Goal: Transaction & Acquisition: Book appointment/travel/reservation

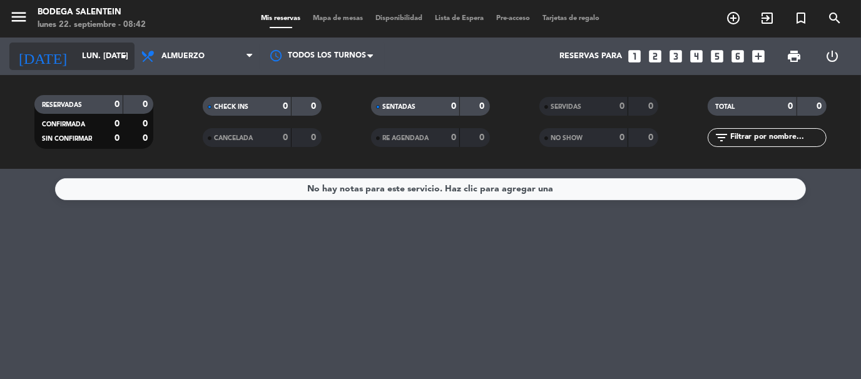
click at [89, 59] on input "lun. [DATE]" at bounding box center [129, 56] width 106 height 21
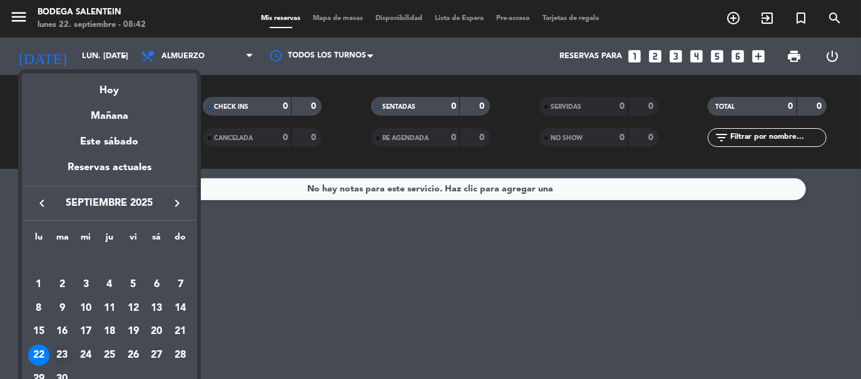
click at [58, 357] on div "23" at bounding box center [62, 355] width 21 height 21
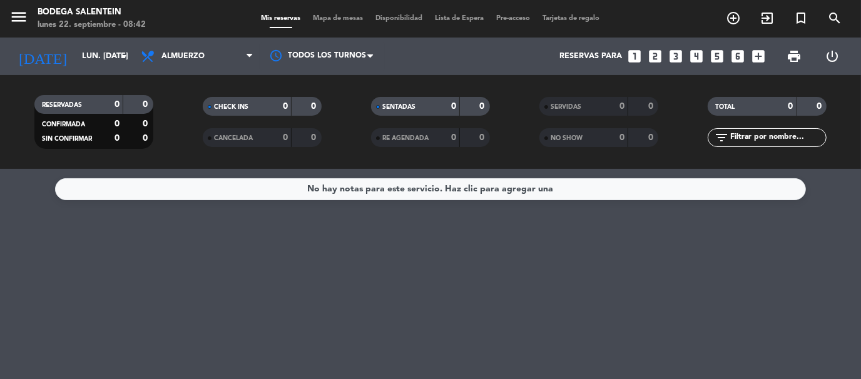
type input "[DATE] sep."
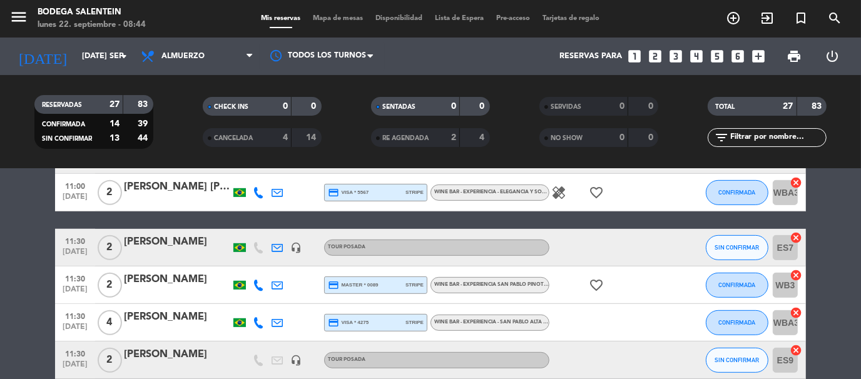
scroll to position [500, 0]
click at [736, 57] on icon "looks_6" at bounding box center [737, 56] width 16 height 16
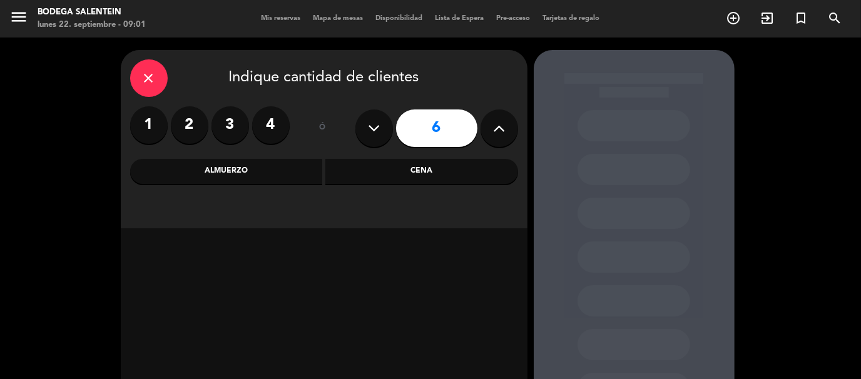
click at [227, 170] on div "Almuerzo" at bounding box center [226, 171] width 193 height 25
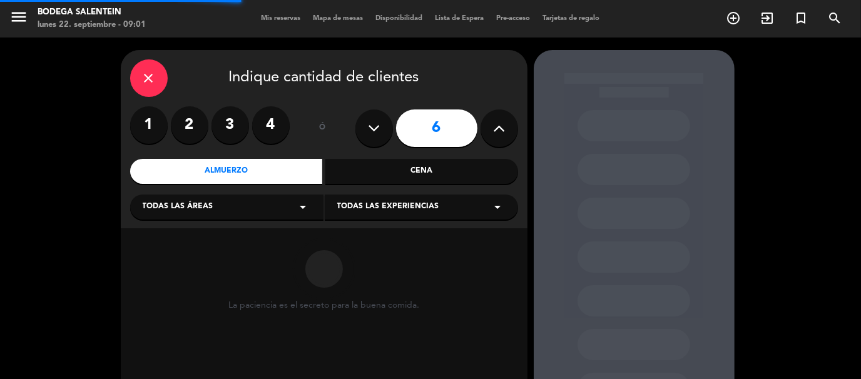
click at [203, 206] on span "Todas las áreas" at bounding box center [178, 207] width 71 height 13
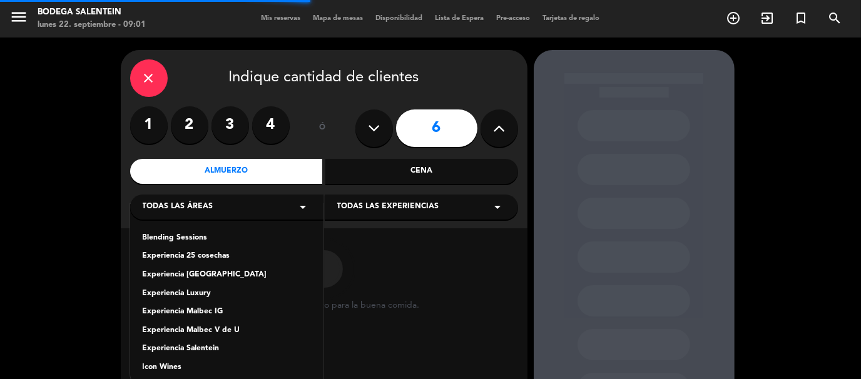
click at [183, 347] on div "Experiencia Salentein" at bounding box center [227, 349] width 168 height 13
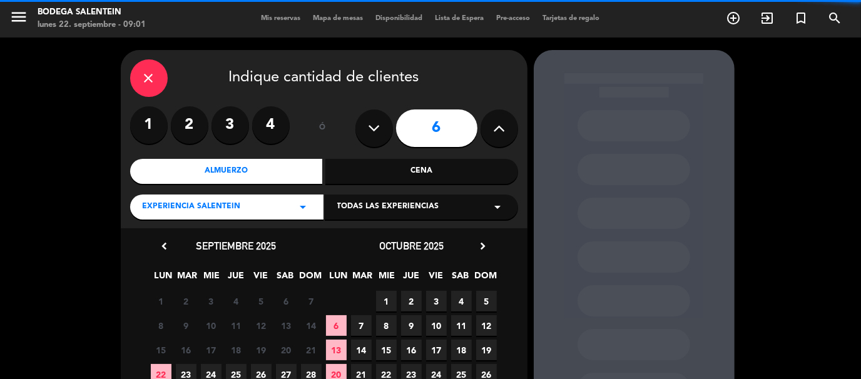
click at [380, 208] on span "Todas las experiencias" at bounding box center [388, 207] width 102 height 13
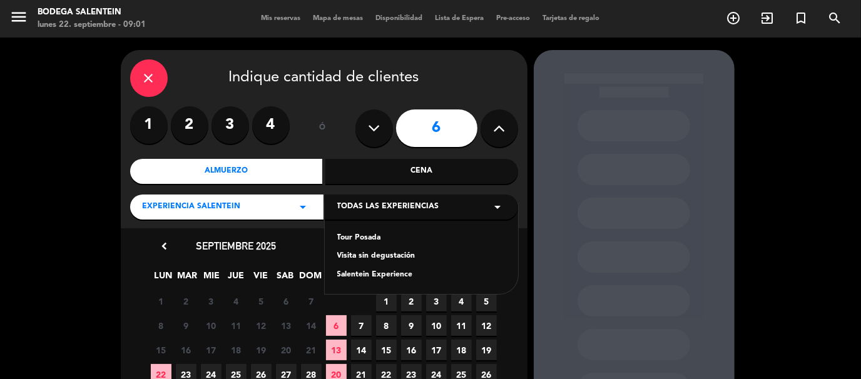
click at [365, 240] on div "Tour Posada" at bounding box center [421, 238] width 168 height 13
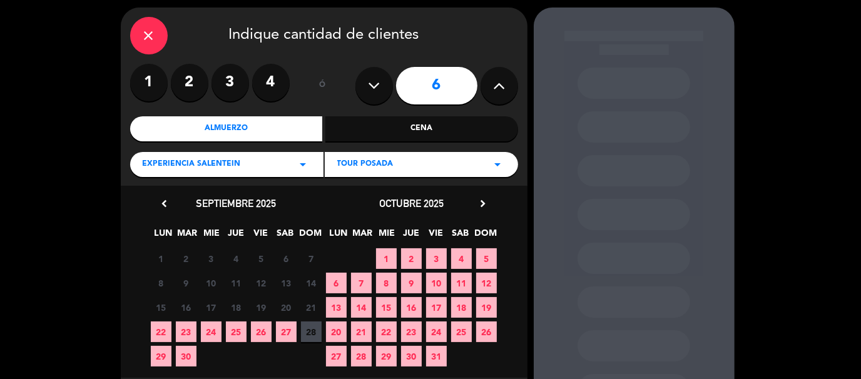
scroll to position [63, 0]
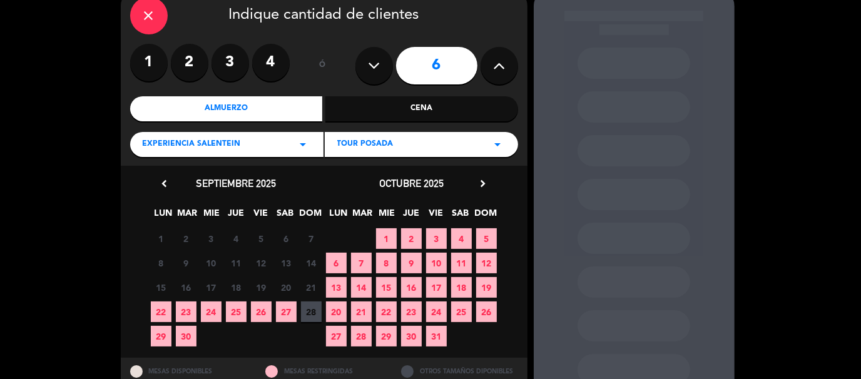
click at [180, 308] on span "23" at bounding box center [186, 311] width 21 height 21
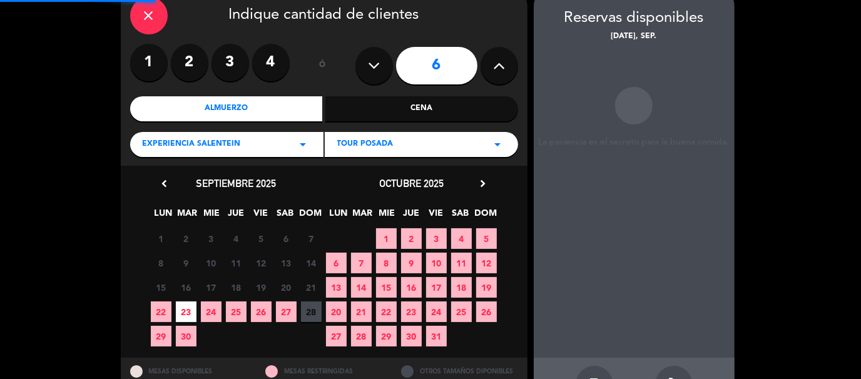
scroll to position [50, 0]
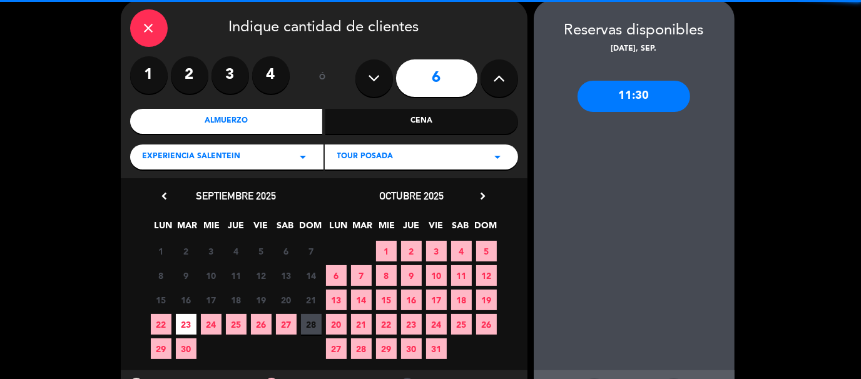
click at [632, 106] on div "11:30" at bounding box center [633, 96] width 113 height 31
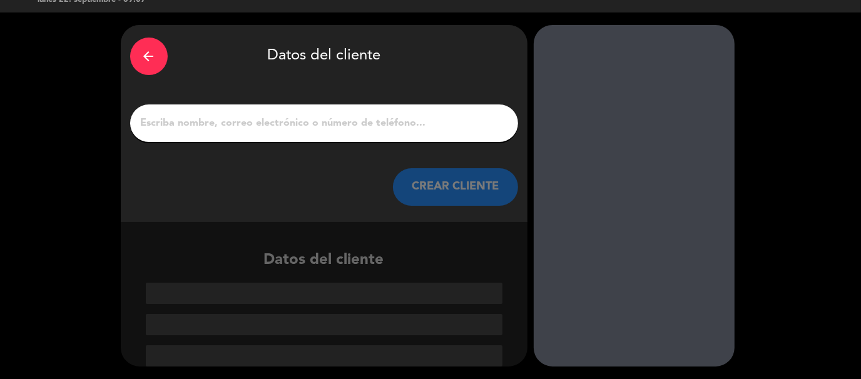
scroll to position [25, 0]
click at [284, 125] on input "1" at bounding box center [323, 123] width 369 height 18
paste input "[PERSON_NAME] EDIHT [PERSON_NAME]"
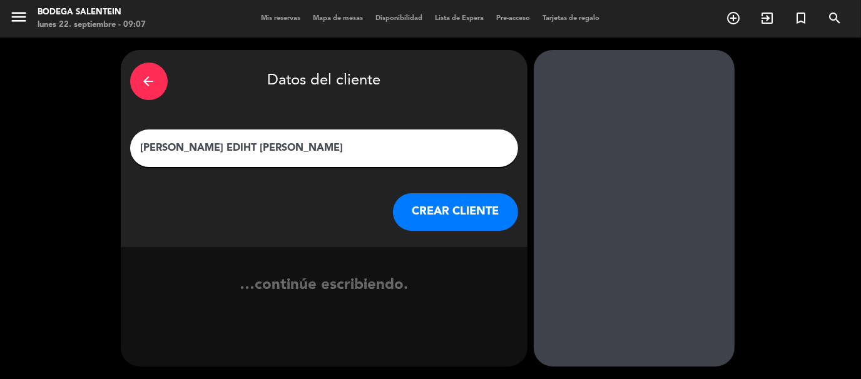
type input "[PERSON_NAME] EDIHT [PERSON_NAME]"
click at [440, 216] on button "CREAR CLIENTE" at bounding box center [455, 212] width 125 height 38
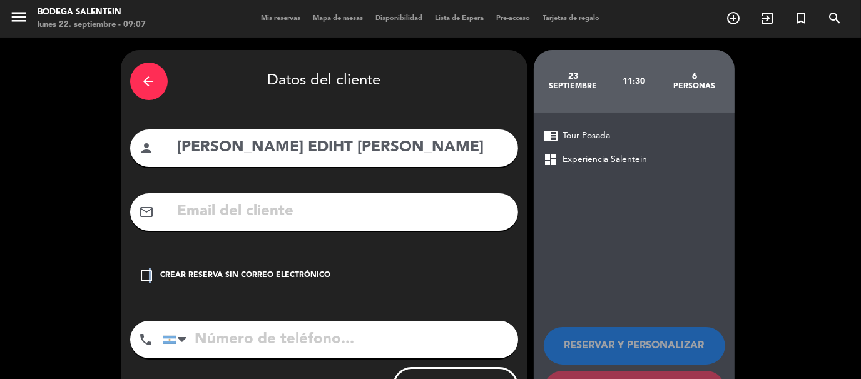
click at [150, 275] on icon "check_box_outline_blank" at bounding box center [146, 275] width 15 height 15
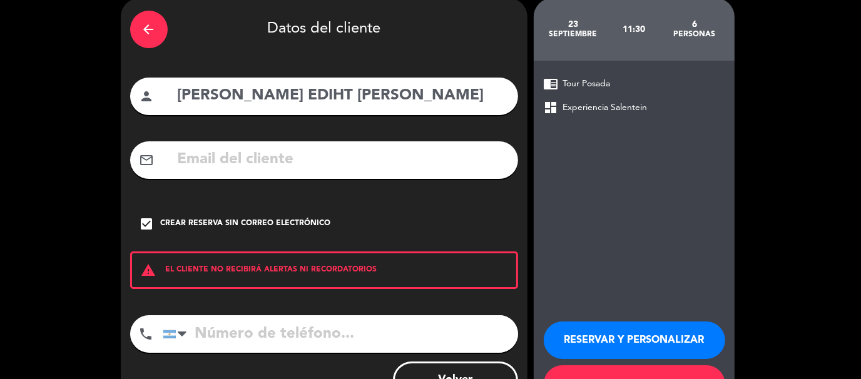
scroll to position [103, 0]
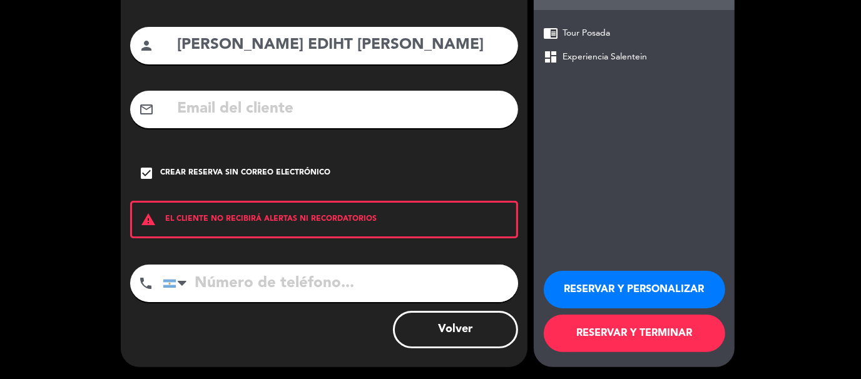
click at [266, 280] on input "tel" at bounding box center [340, 284] width 355 height 38
paste input "[PHONE_NUMBER]"
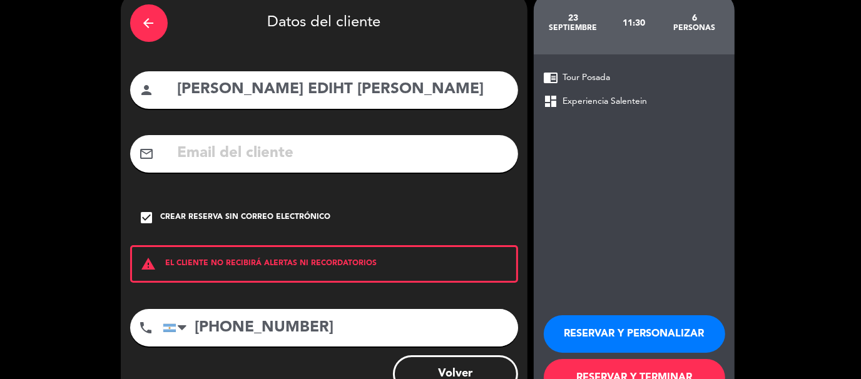
scroll to position [40, 0]
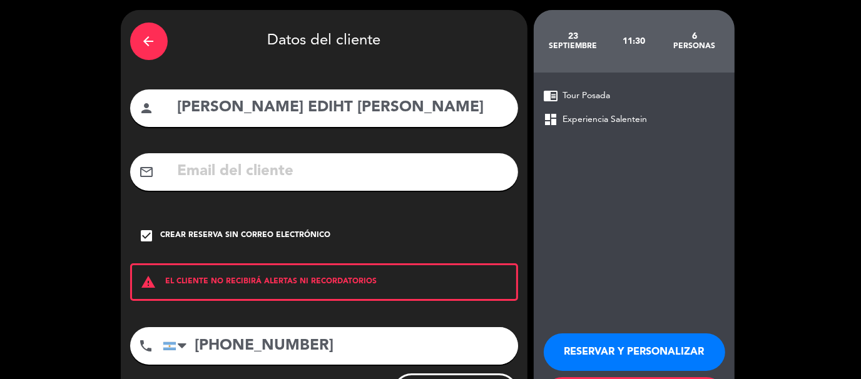
type input "[PHONE_NUMBER]"
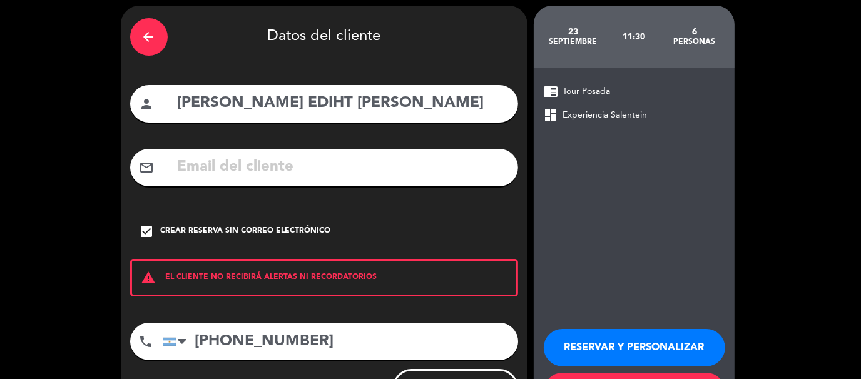
scroll to position [103, 0]
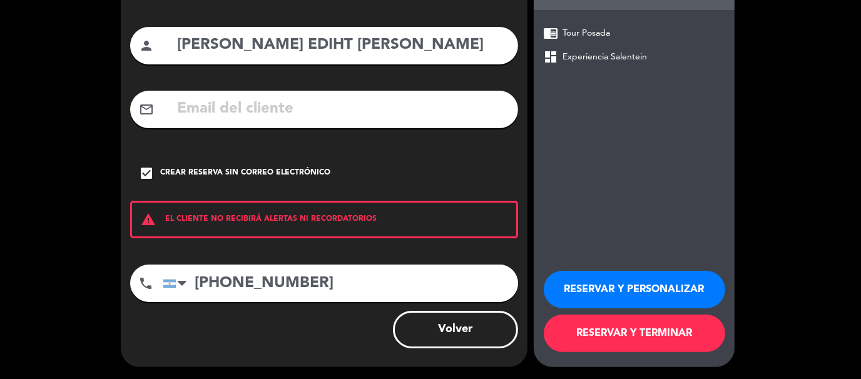
click at [643, 327] on button "RESERVAR Y TERMINAR" at bounding box center [634, 334] width 181 height 38
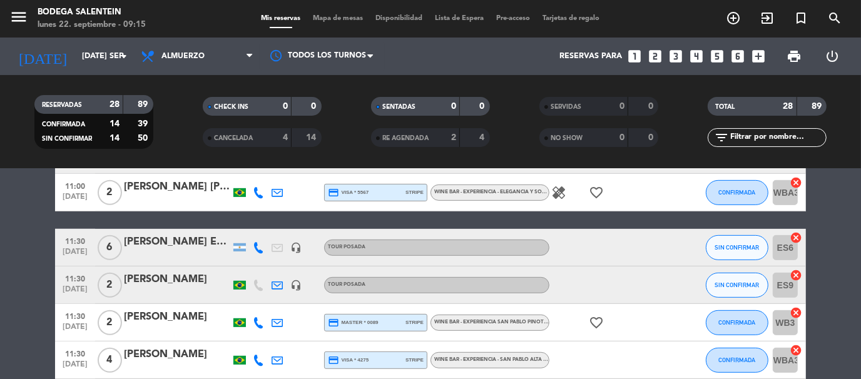
scroll to position [562, 0]
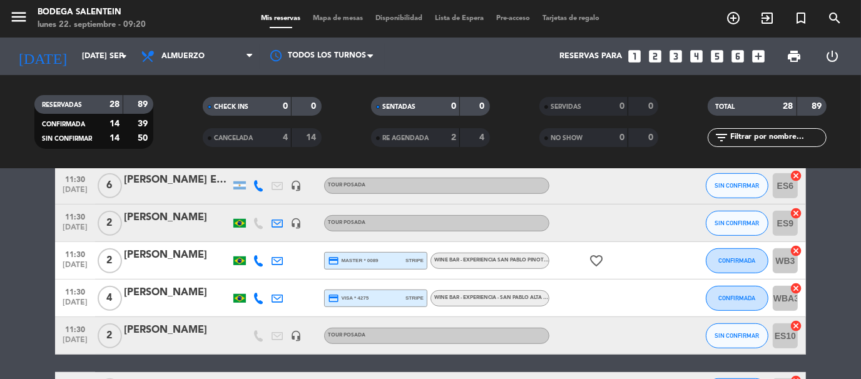
click at [171, 333] on div "[PERSON_NAME]" at bounding box center [177, 330] width 106 height 16
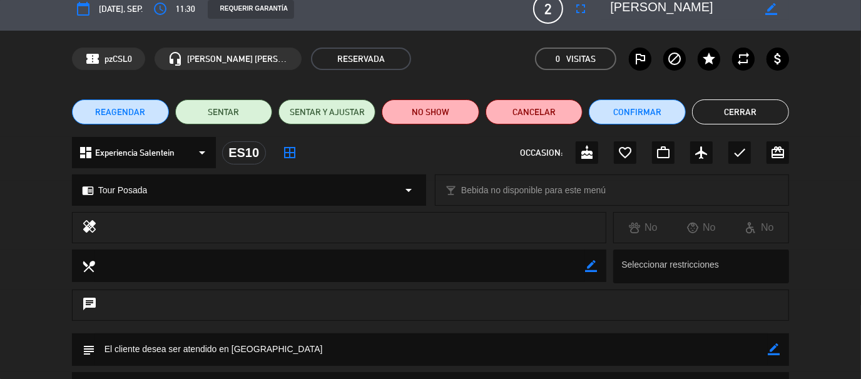
scroll to position [0, 0]
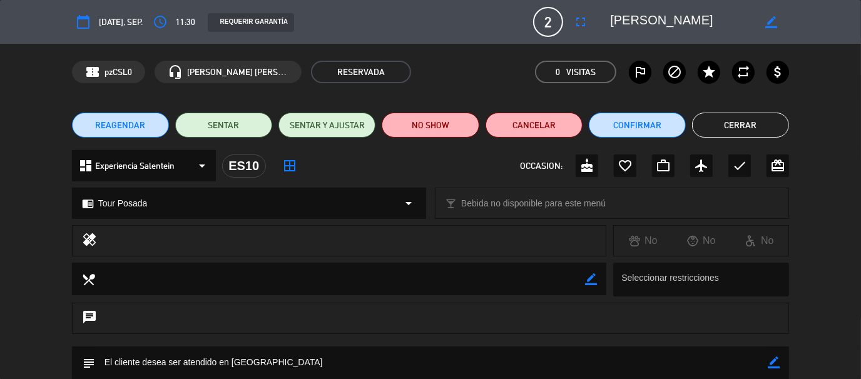
click at [757, 129] on button "Cerrar" at bounding box center [740, 125] width 97 height 25
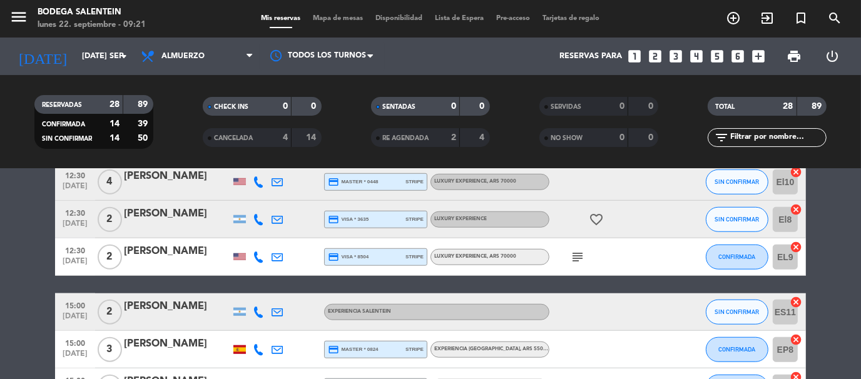
scroll to position [798, 0]
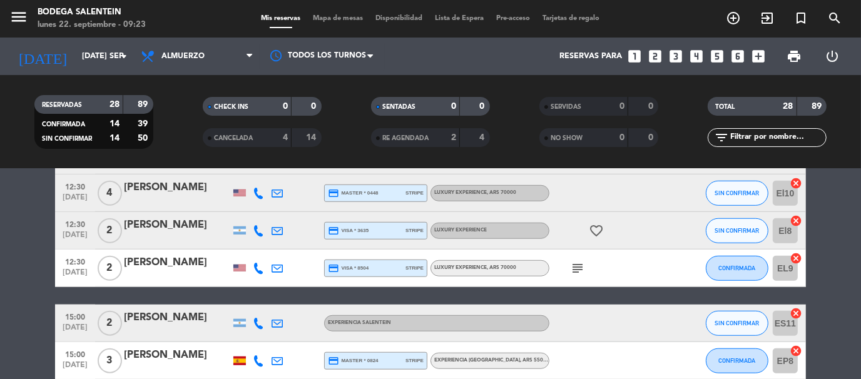
click at [652, 58] on icon "looks_two" at bounding box center [655, 56] width 16 height 16
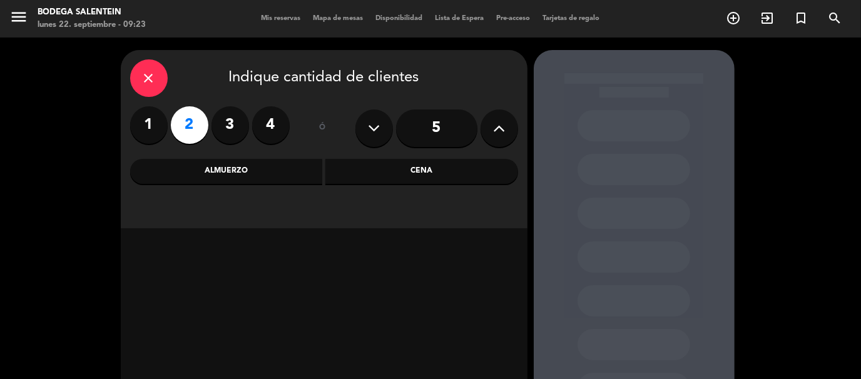
click at [276, 180] on div "Almuerzo" at bounding box center [226, 171] width 193 height 25
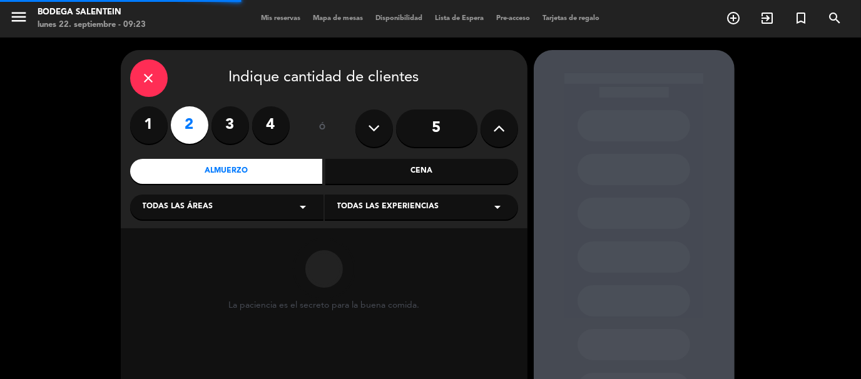
click at [243, 213] on div "Todas las áreas arrow_drop_down" at bounding box center [226, 207] width 193 height 25
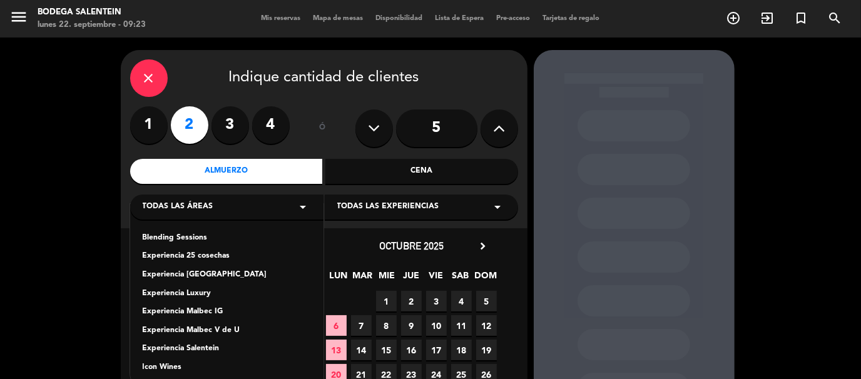
click at [198, 351] on div "Experiencia Salentein" at bounding box center [227, 349] width 168 height 13
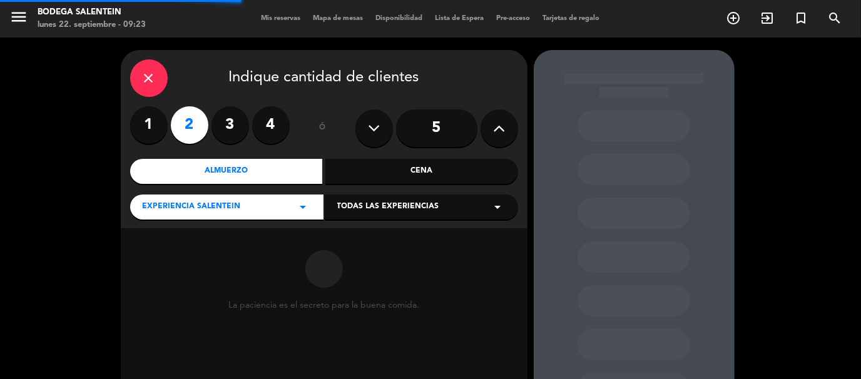
click at [367, 213] on span "Todas las experiencias" at bounding box center [388, 207] width 102 height 13
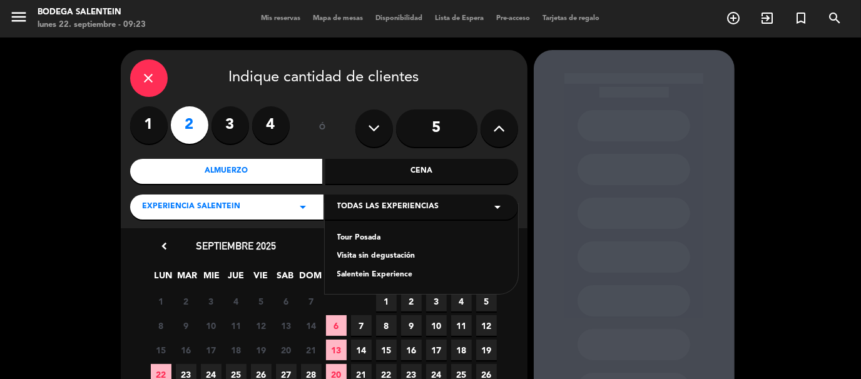
click at [358, 236] on div "Tour Posada" at bounding box center [421, 238] width 168 height 13
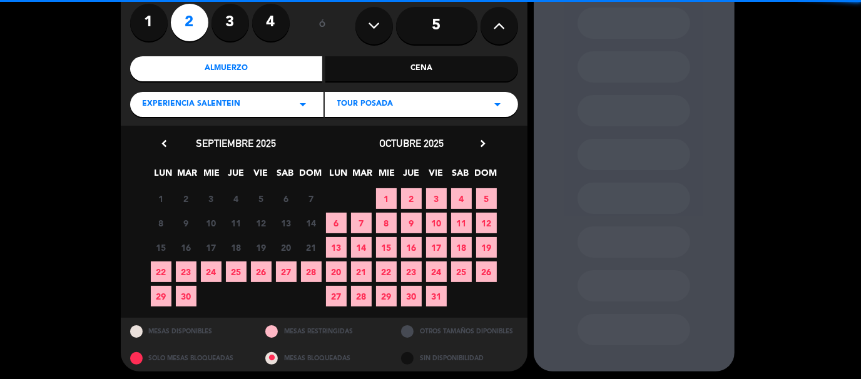
scroll to position [107, 0]
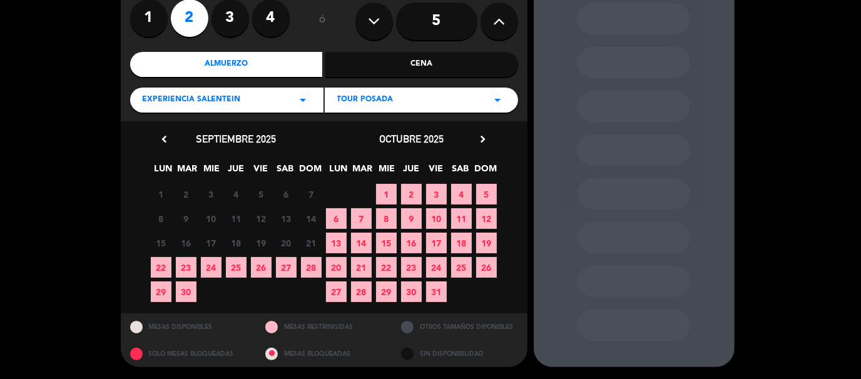
click at [188, 269] on span "23" at bounding box center [186, 267] width 21 height 21
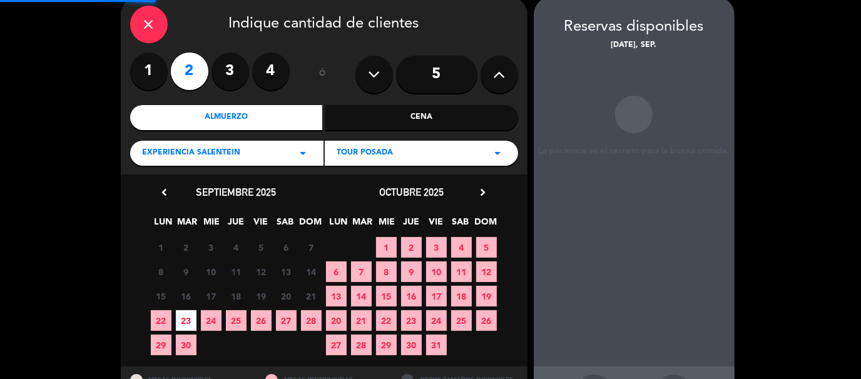
scroll to position [50, 0]
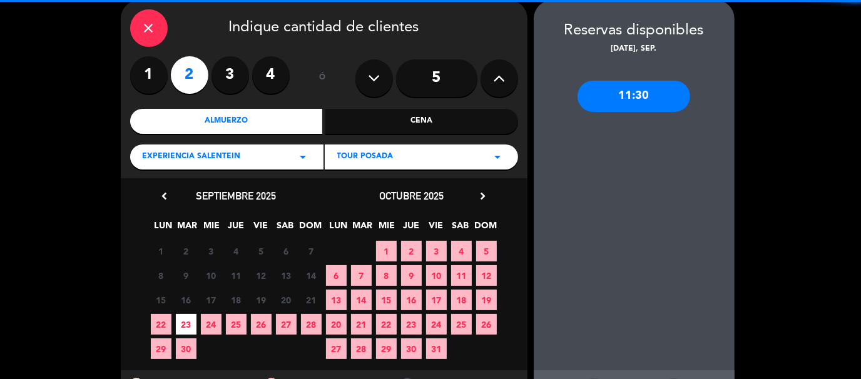
click at [638, 102] on div "11:30" at bounding box center [633, 96] width 113 height 31
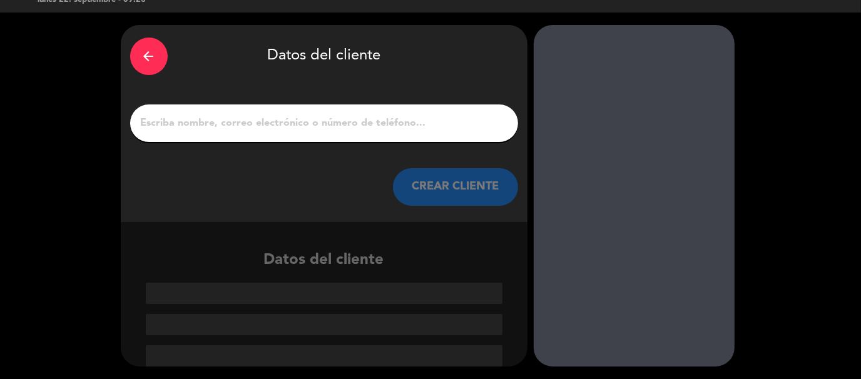
scroll to position [25, 0]
click at [389, 126] on input "1" at bounding box center [323, 123] width 369 height 18
click at [390, 116] on input "1" at bounding box center [323, 123] width 369 height 18
paste input "[PERSON_NAME]"
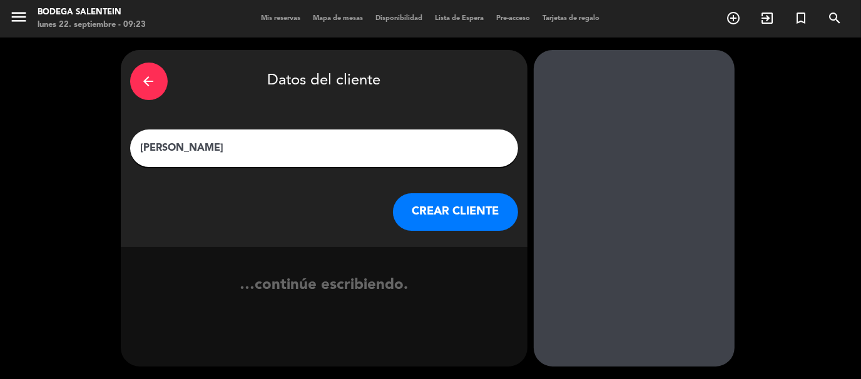
type input "[PERSON_NAME]"
click at [455, 223] on button "CREAR CLIENTE" at bounding box center [455, 212] width 125 height 38
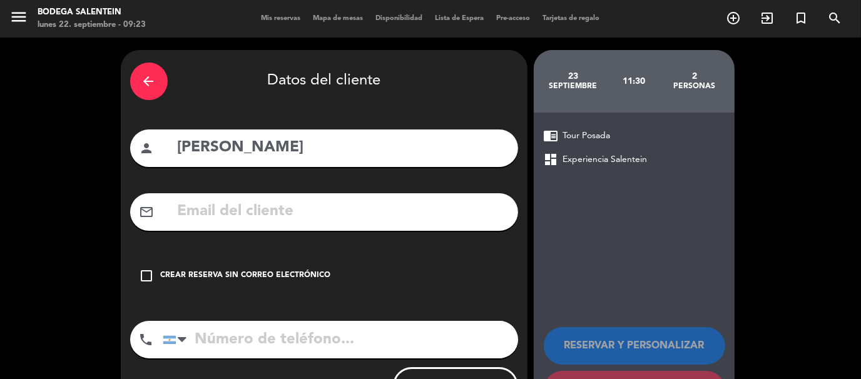
click at [235, 215] on input "text" at bounding box center [342, 212] width 332 height 26
paste input "[EMAIL_ADDRESS][DOMAIN_NAME]"
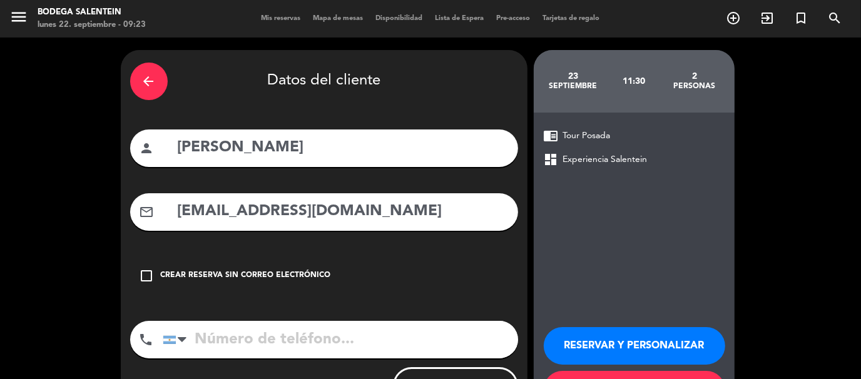
type input "[EMAIL_ADDRESS][DOMAIN_NAME]"
click at [275, 338] on input "tel" at bounding box center [340, 340] width 355 height 38
paste input "[PHONE_NUMBER]"
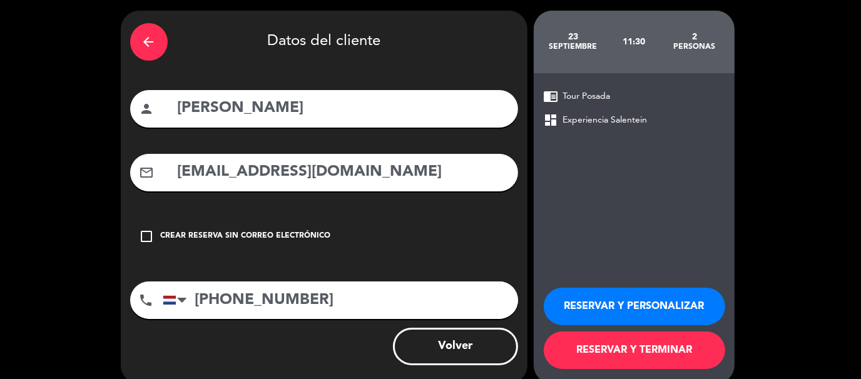
scroll to position [56, 0]
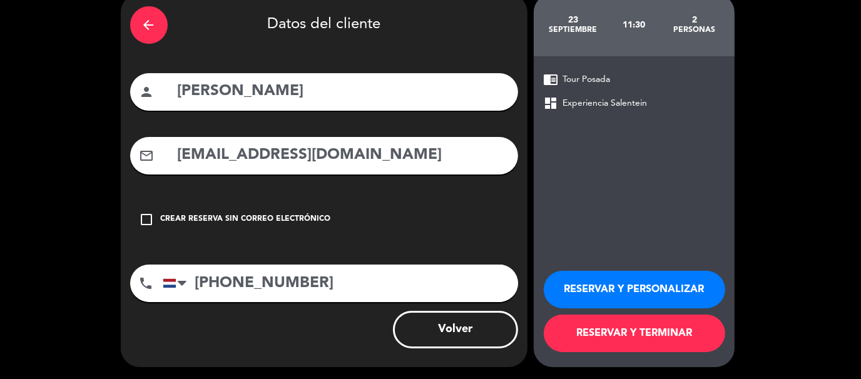
type input "[PHONE_NUMBER]"
click at [643, 331] on button "RESERVAR Y TERMINAR" at bounding box center [634, 334] width 181 height 38
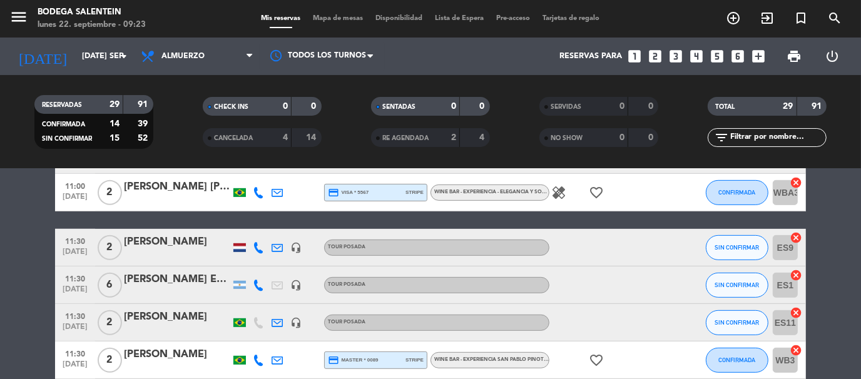
scroll to position [562, 0]
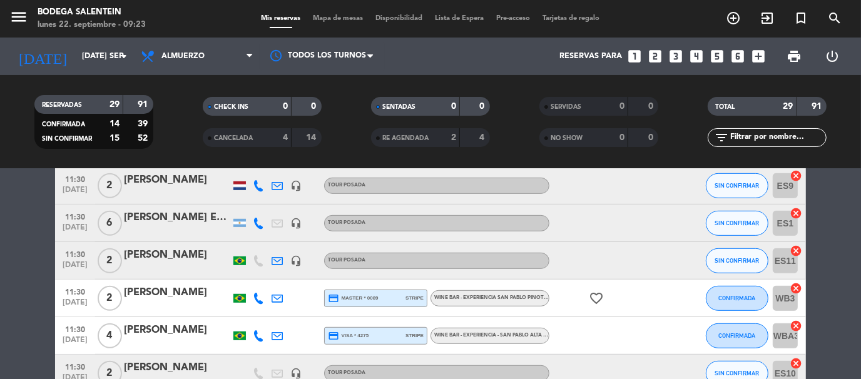
click at [175, 188] on div "[PERSON_NAME]" at bounding box center [177, 180] width 106 height 16
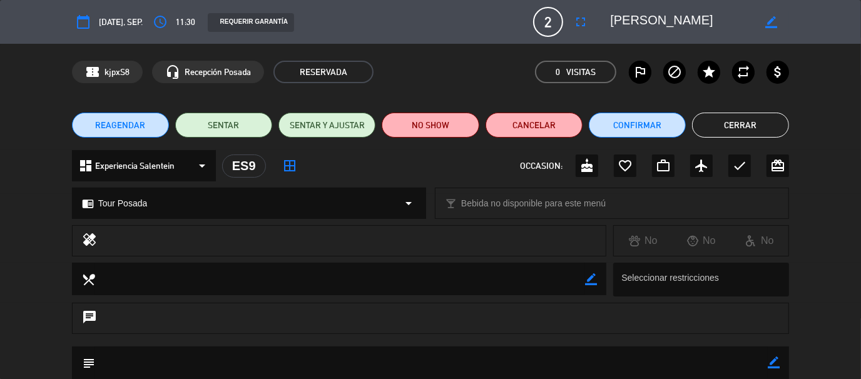
scroll to position [124, 0]
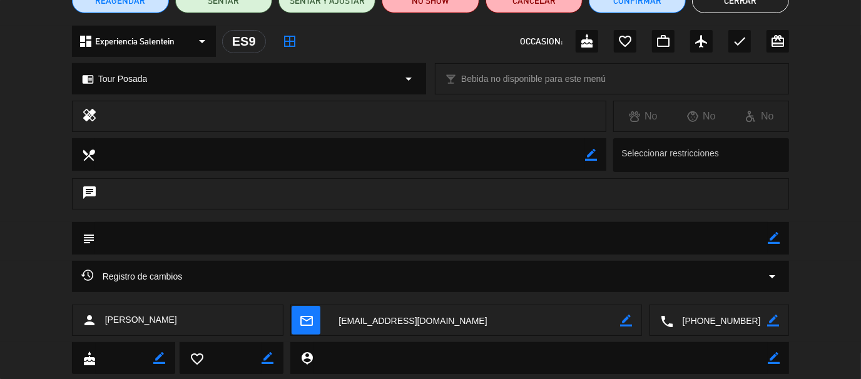
click at [166, 240] on textarea at bounding box center [431, 238] width 673 height 32
click at [774, 238] on icon "border_color" at bounding box center [773, 238] width 12 height 12
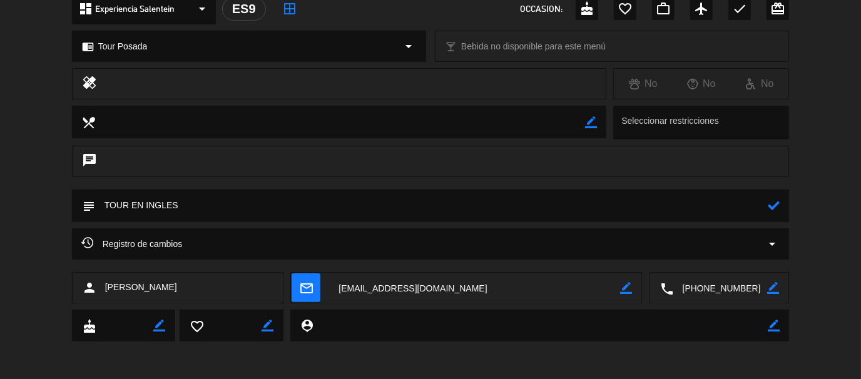
scroll to position [32, 0]
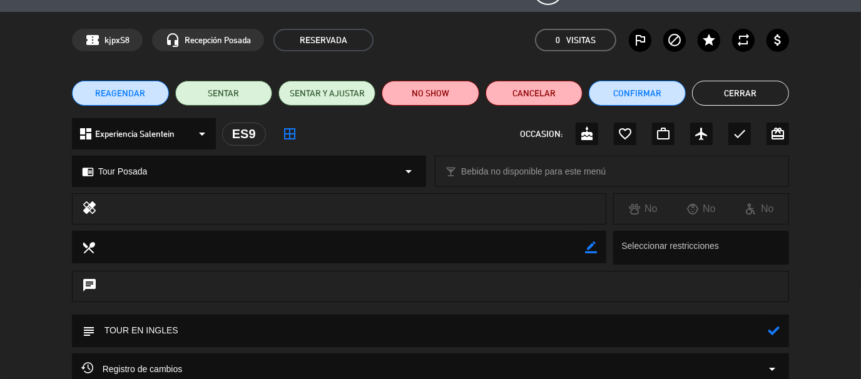
type textarea "TOUR EN INGLES"
click at [774, 333] on icon at bounding box center [773, 331] width 12 height 12
click at [746, 97] on button "Cerrar" at bounding box center [740, 93] width 97 height 25
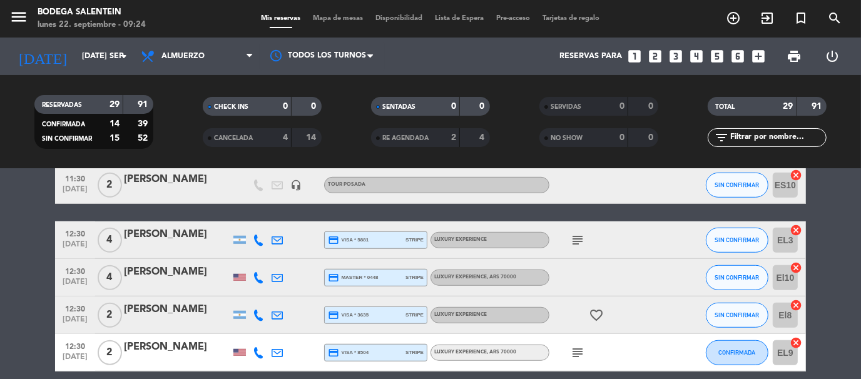
scroll to position [562, 0]
